Goal: Transaction & Acquisition: Obtain resource

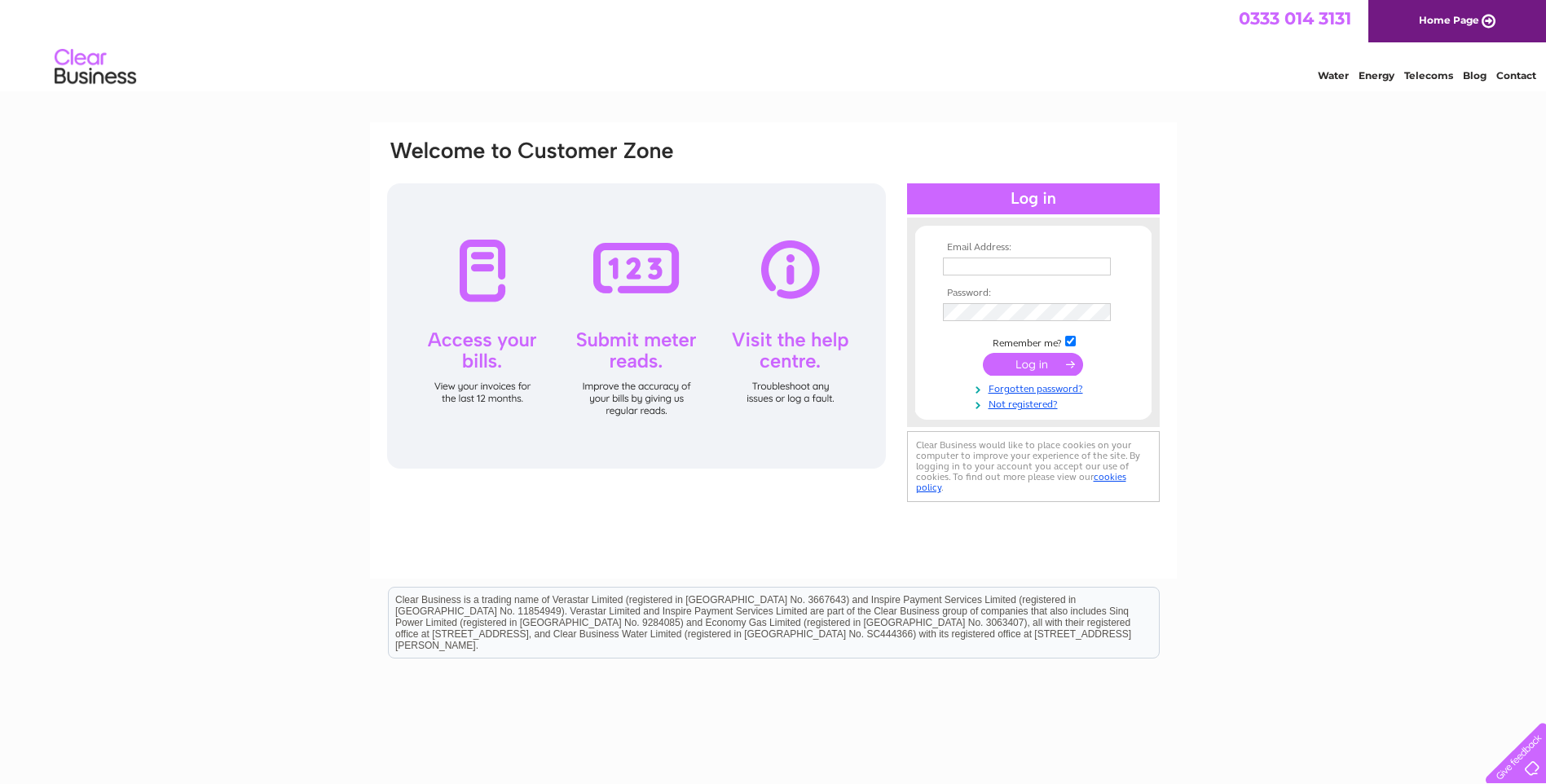
type input "accounts@specbd.co.uk"
click at [1034, 366] on input "submit" at bounding box center [1033, 364] width 100 height 23
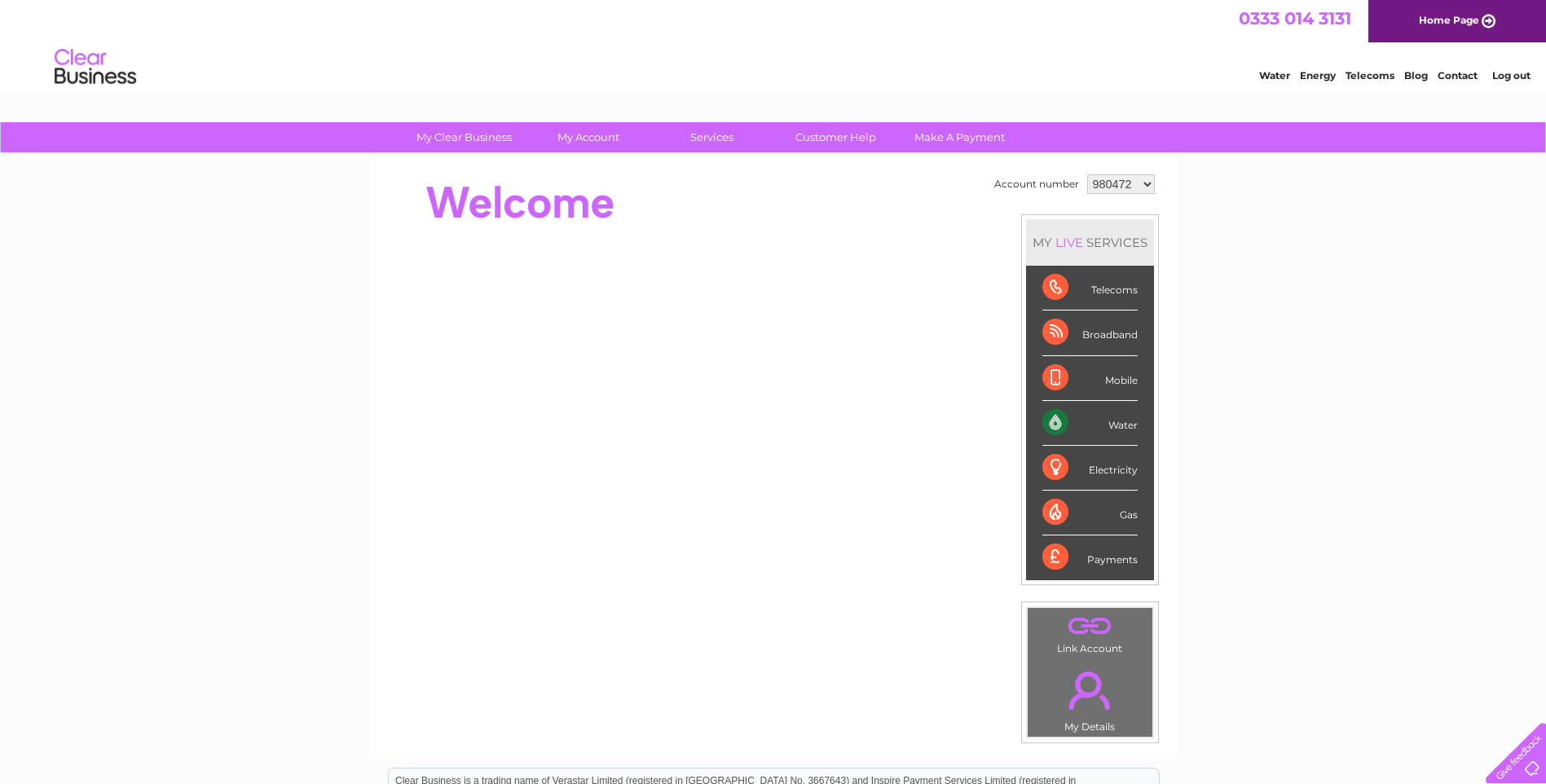
click at [1057, 424] on div "Water" at bounding box center [1091, 424] width 96 height 44
drag, startPoint x: 1057, startPoint y: 424, endPoint x: 1133, endPoint y: 423, distance: 76.0
click at [1133, 423] on div "Water" at bounding box center [1091, 424] width 96 height 44
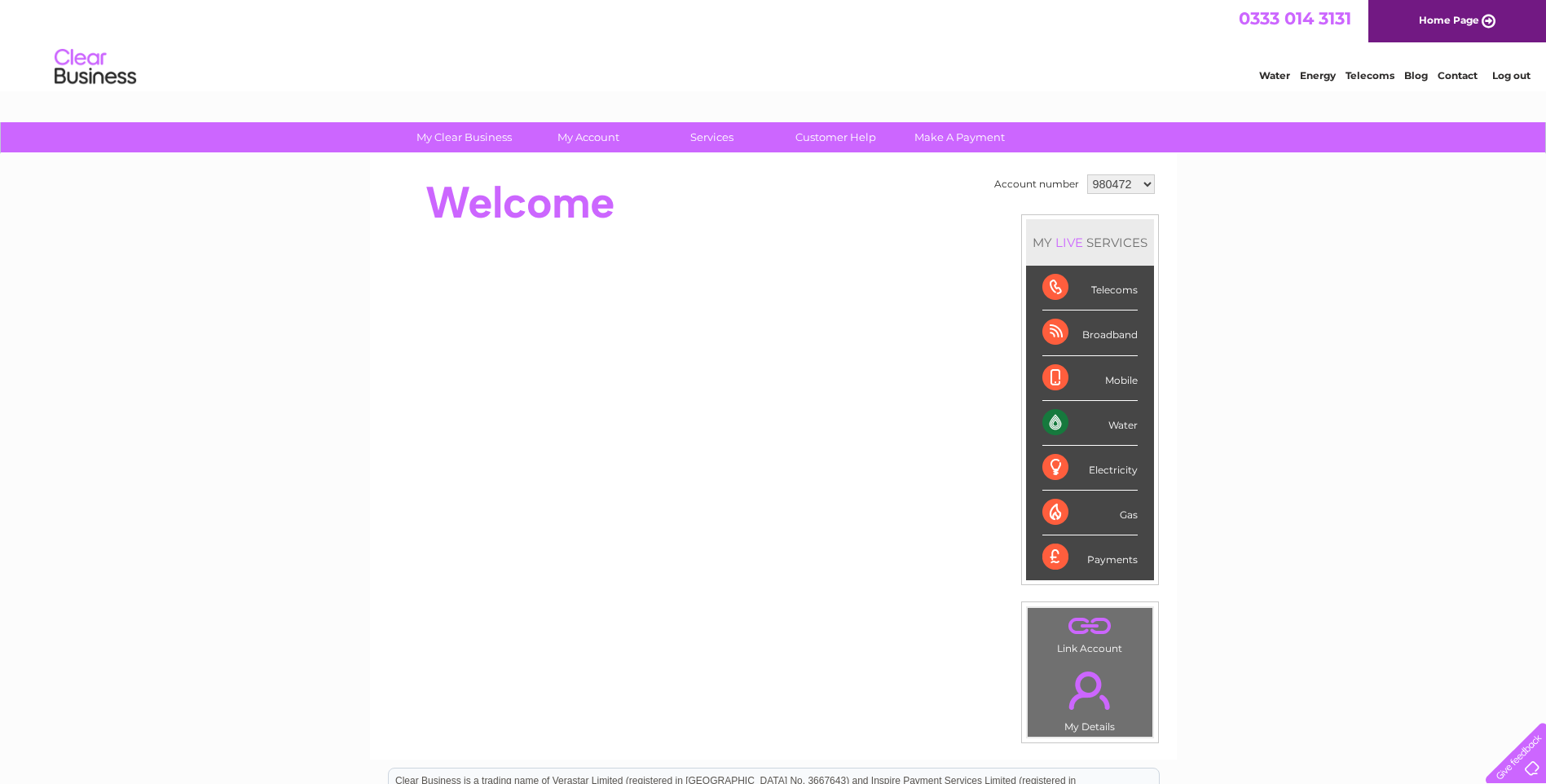
click at [1133, 423] on div "Water" at bounding box center [1091, 424] width 96 height 44
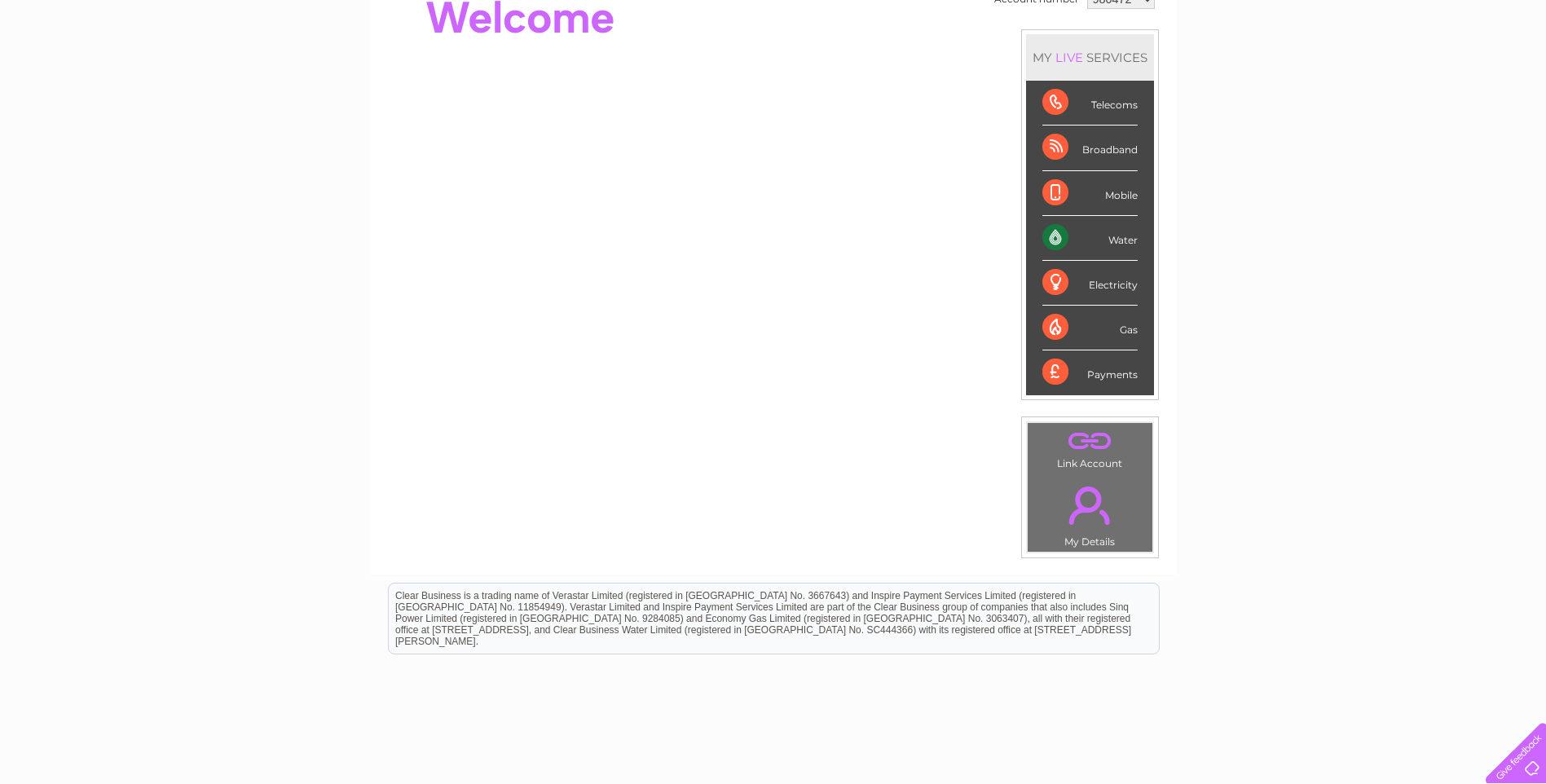
scroll to position [103, 0]
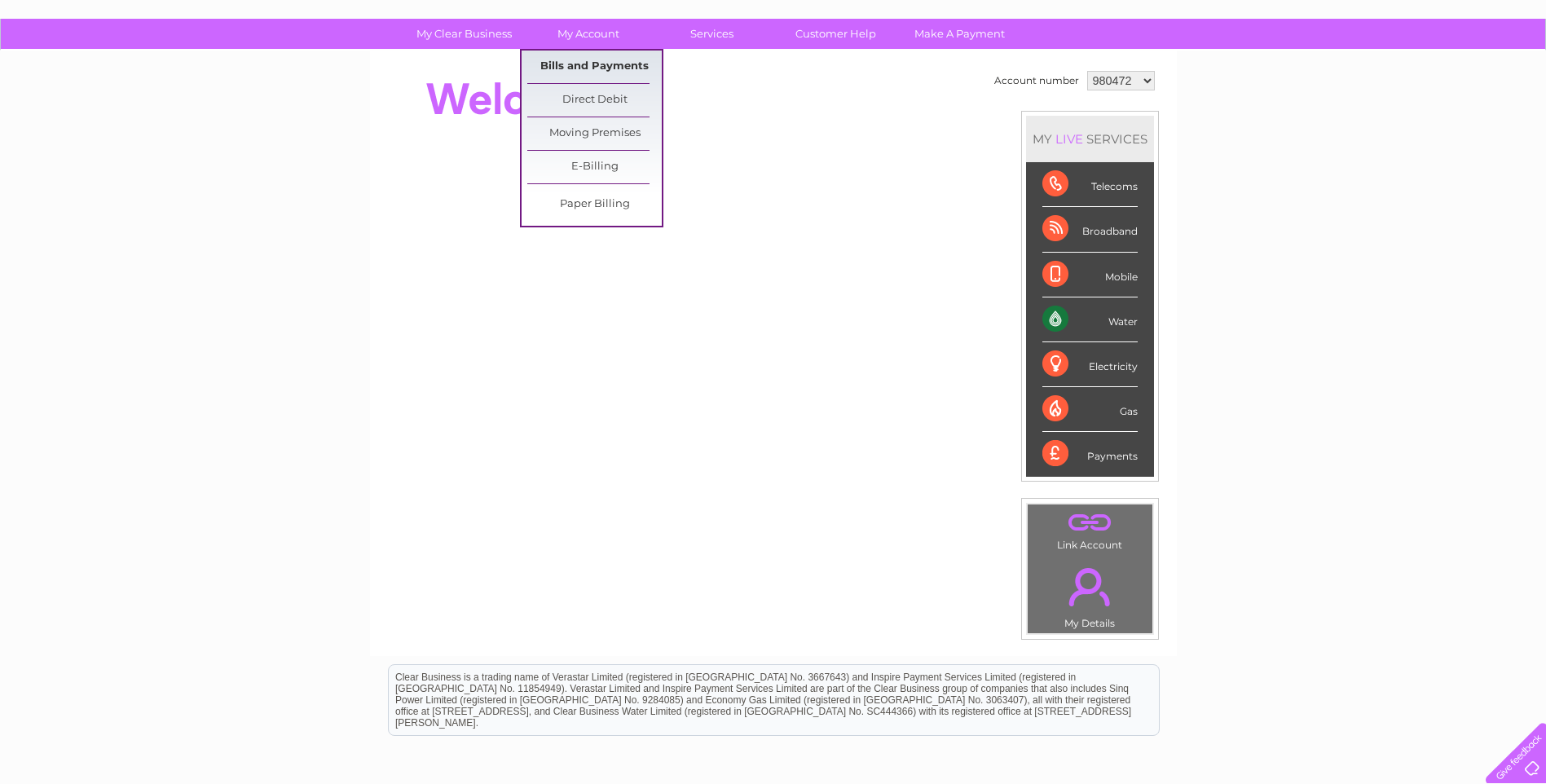
click at [571, 64] on link "Bills and Payments" at bounding box center [594, 67] width 134 height 32
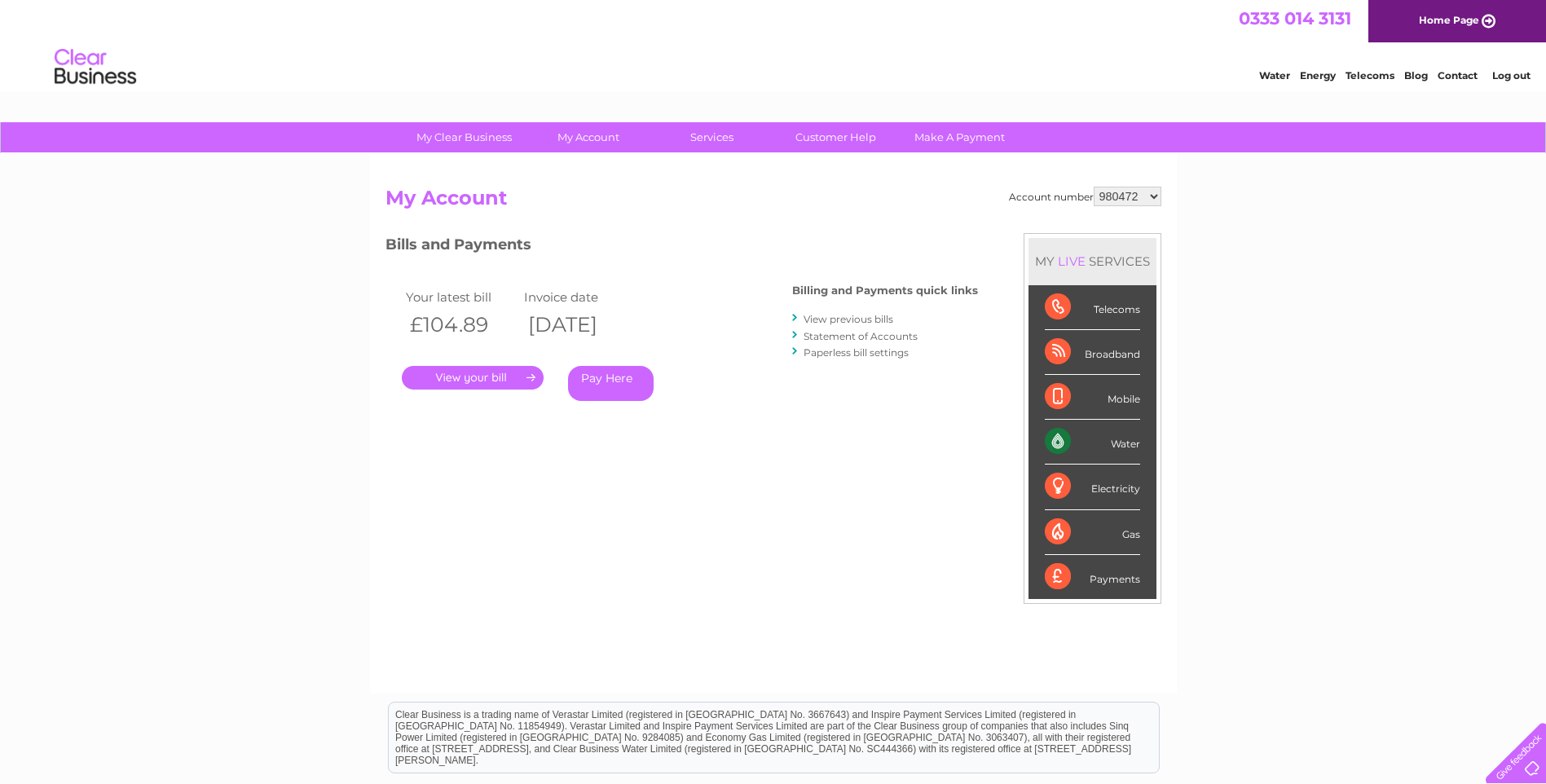
click at [480, 379] on link "." at bounding box center [473, 378] width 142 height 24
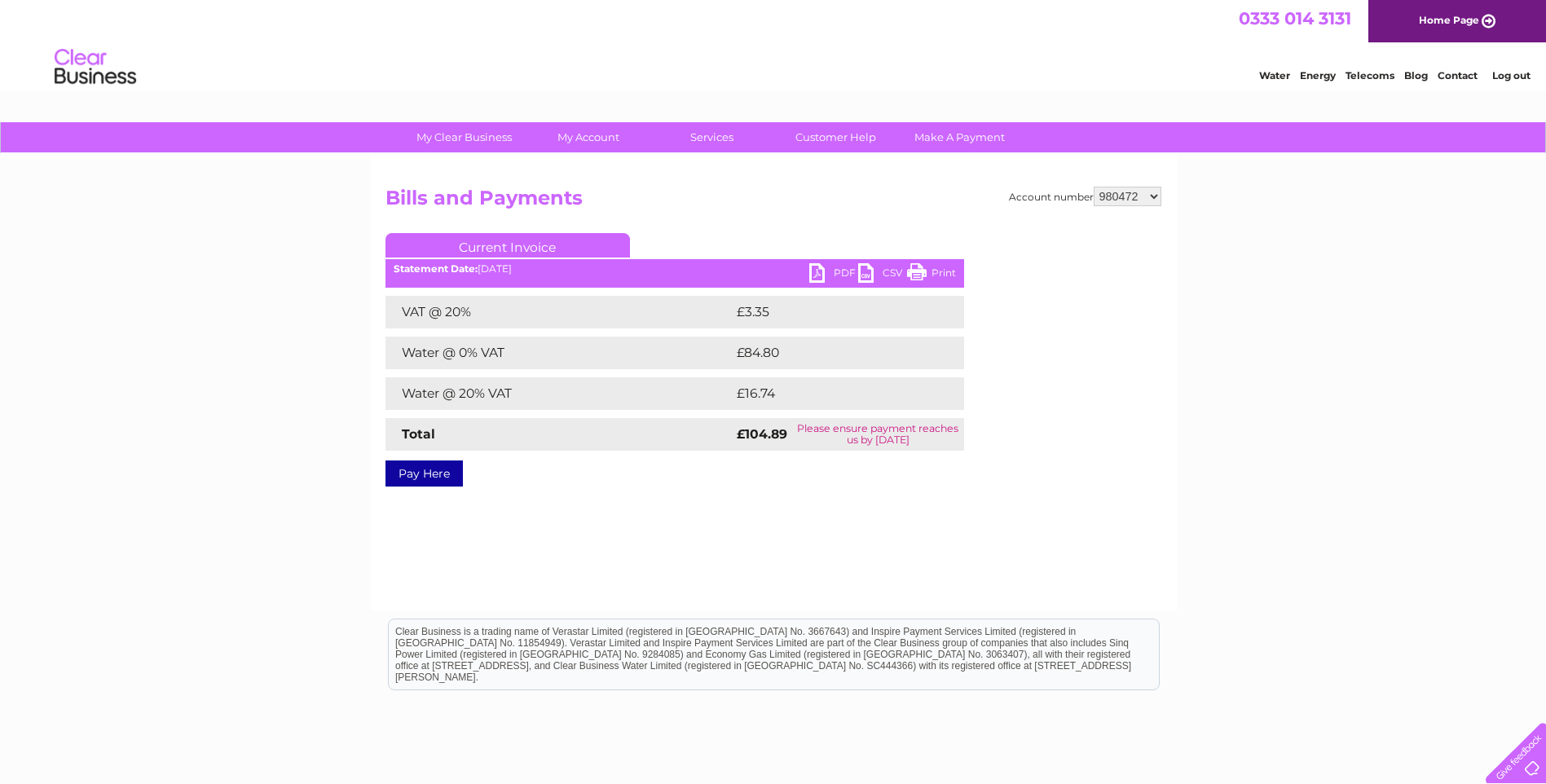
click at [831, 268] on link "PDF" at bounding box center [834, 275] width 49 height 24
click at [1386, 192] on div "My Clear Business Login Details My Details My Preferences Link Account My Accou…" at bounding box center [773, 506] width 1546 height 767
click at [1510, 81] on link "Log out" at bounding box center [1511, 75] width 38 height 12
